Goal: Navigation & Orientation: Find specific page/section

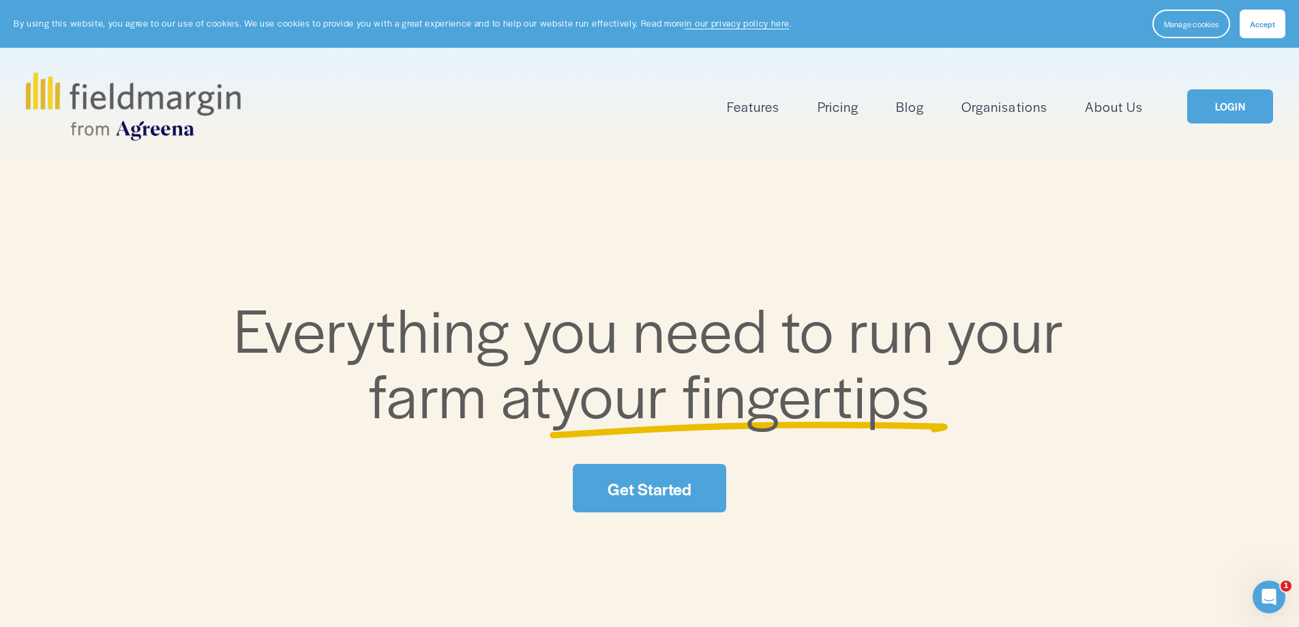
click at [1252, 91] on link "LOGIN" at bounding box center [1230, 106] width 86 height 35
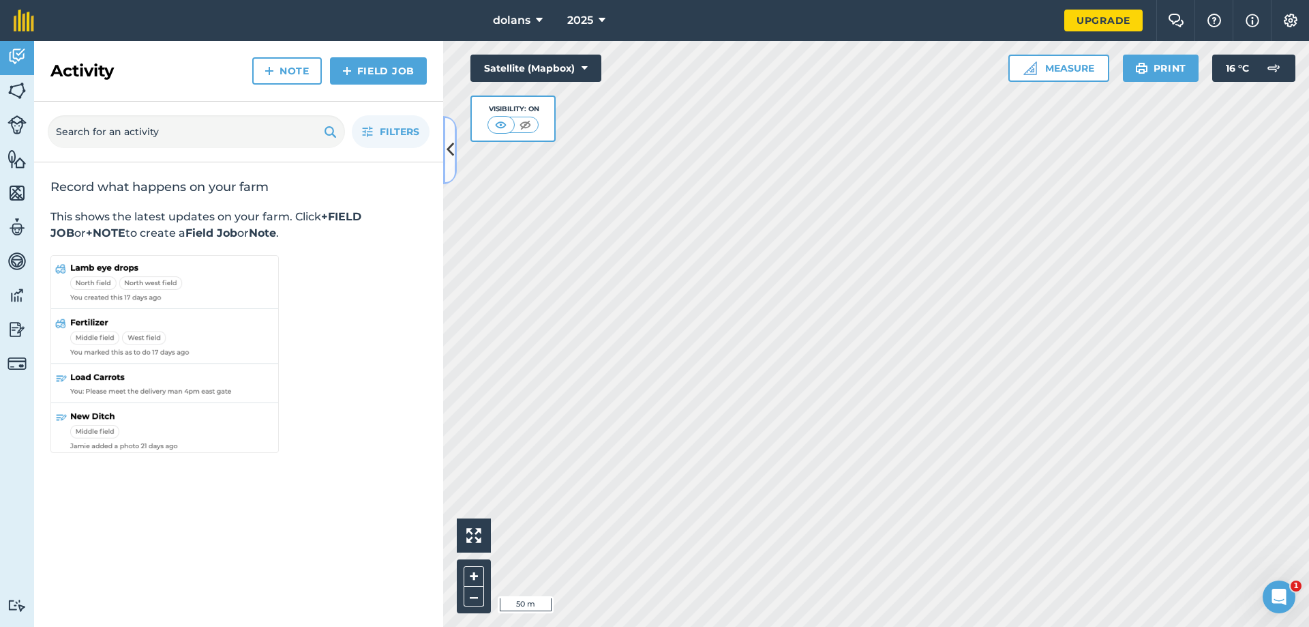
click at [453, 143] on icon at bounding box center [450, 150] width 7 height 24
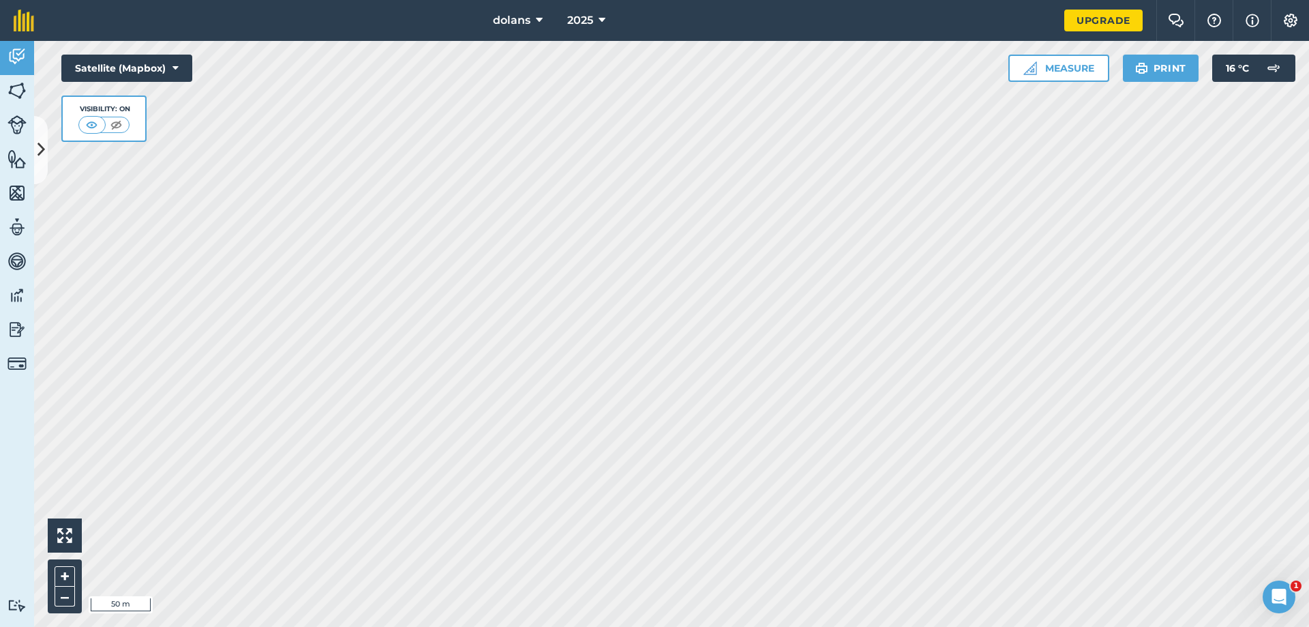
click at [904, 0] on html "dolans 2025 Upgrade Farm Chat Help Info Settings Map printing is not available …" at bounding box center [654, 313] width 1309 height 627
